Goal: Task Accomplishment & Management: Use online tool/utility

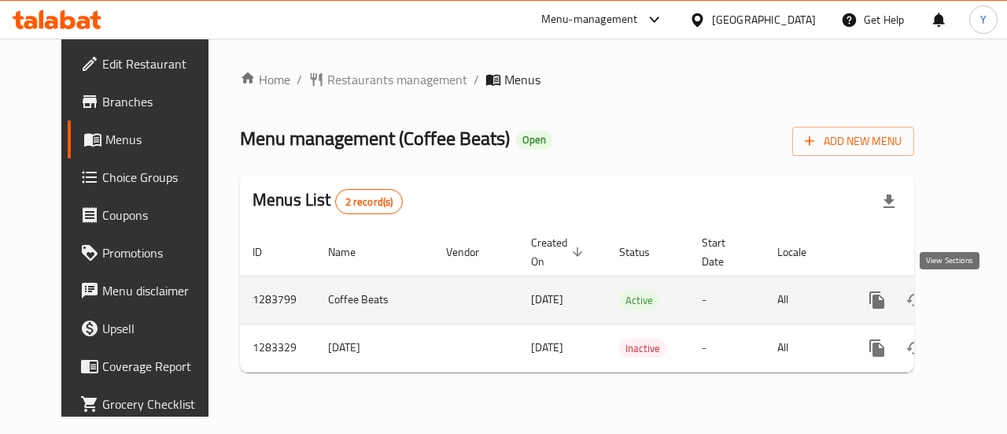
click at [984, 298] on icon "enhanced table" at bounding box center [991, 300] width 14 height 14
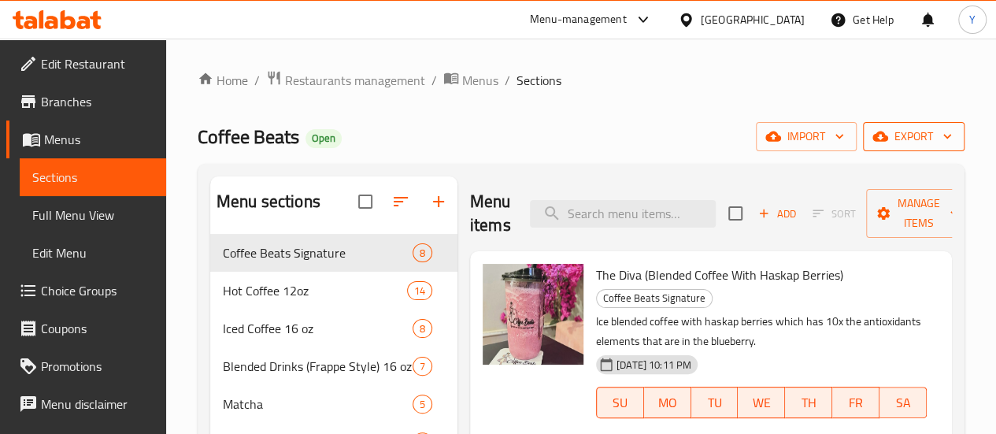
click at [895, 136] on span "export" at bounding box center [913, 137] width 76 height 20
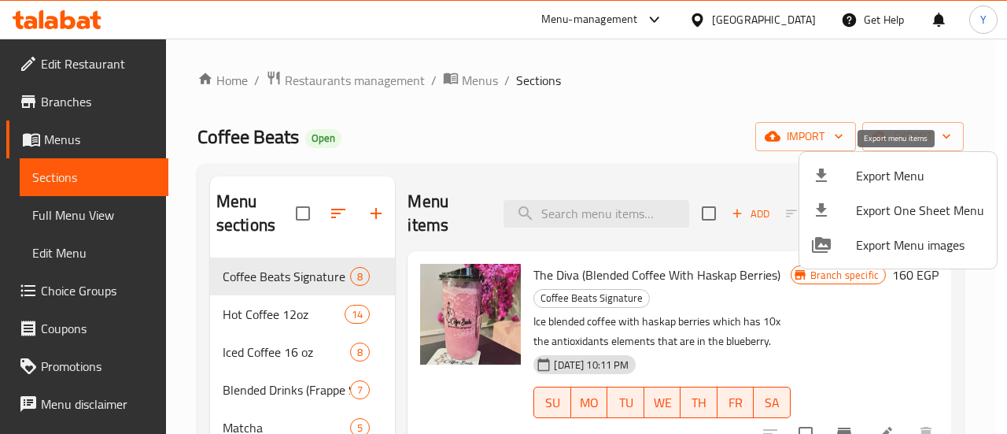
click at [911, 176] on span "Export Menu" at bounding box center [920, 175] width 128 height 19
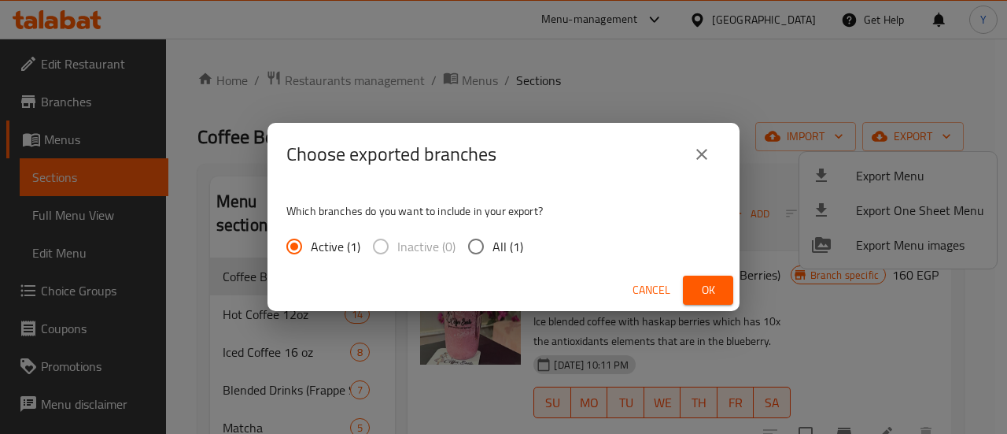
click at [714, 289] on span "Ok" at bounding box center [708, 290] width 25 height 20
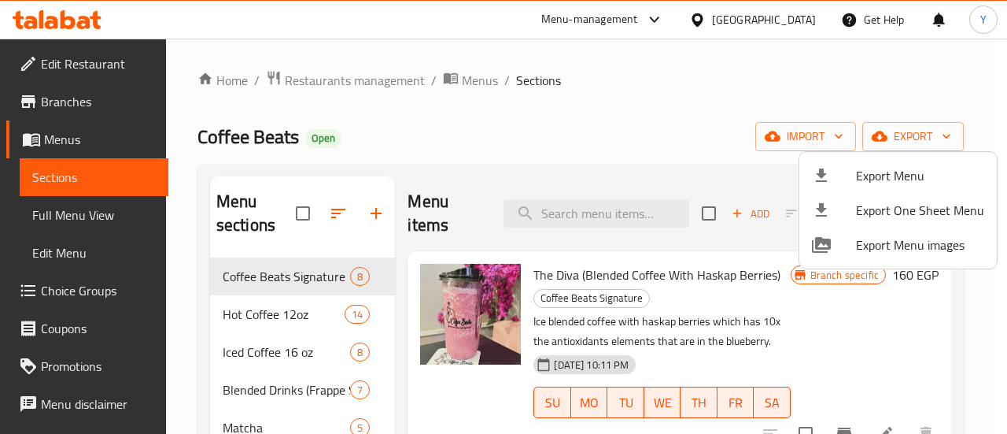
click at [305, 87] on div at bounding box center [503, 217] width 1007 height 434
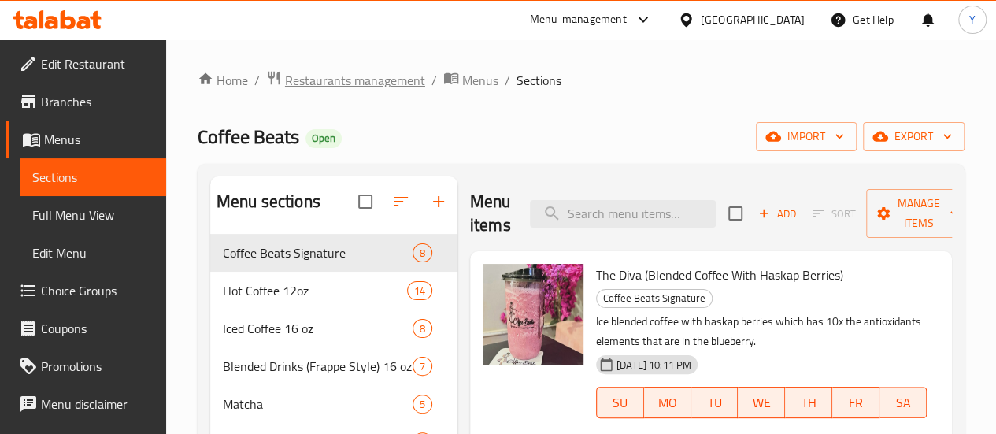
click at [309, 85] on span "Restaurants management" at bounding box center [355, 80] width 140 height 19
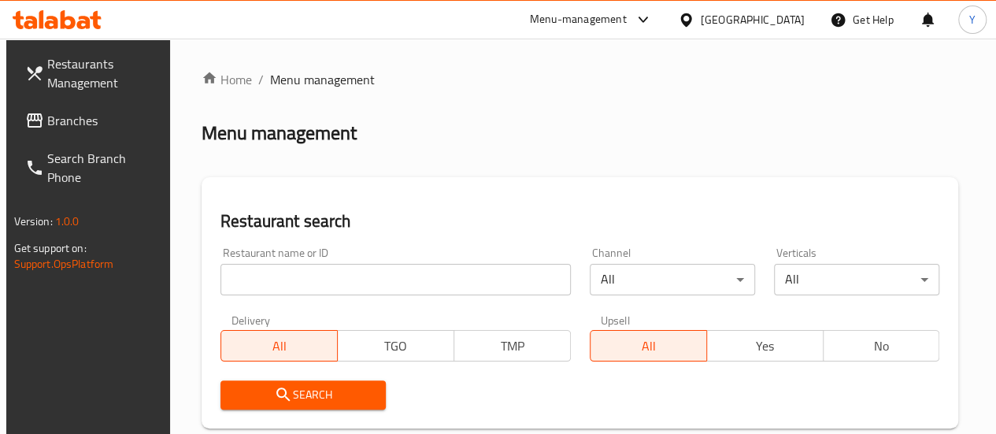
click at [96, 128] on span "Branches" at bounding box center [103, 120] width 113 height 19
